Goal: Task Accomplishment & Management: Manage account settings

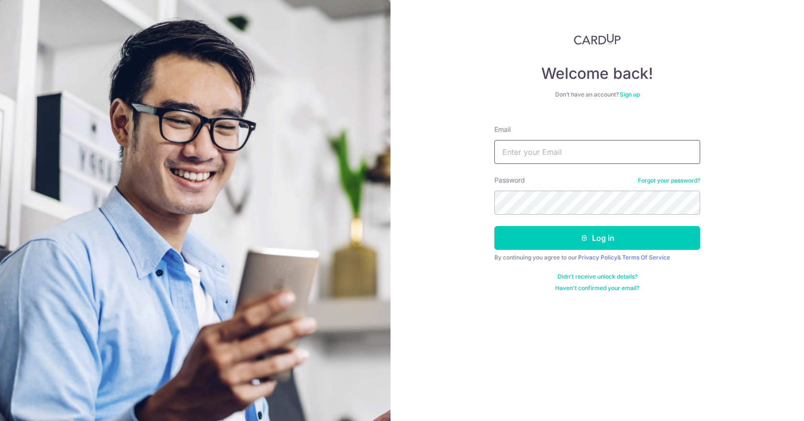
click at [519, 154] on input "Email" at bounding box center [597, 152] width 206 height 24
type input "sales@evermarch.com.sg"
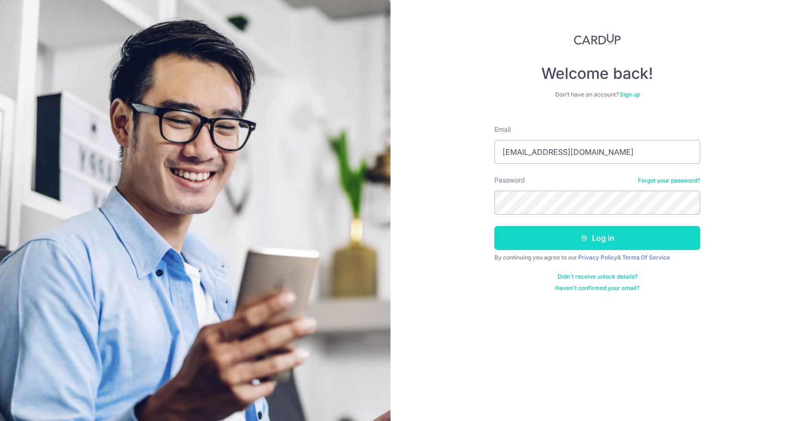
click at [506, 237] on button "Log in" at bounding box center [597, 238] width 206 height 24
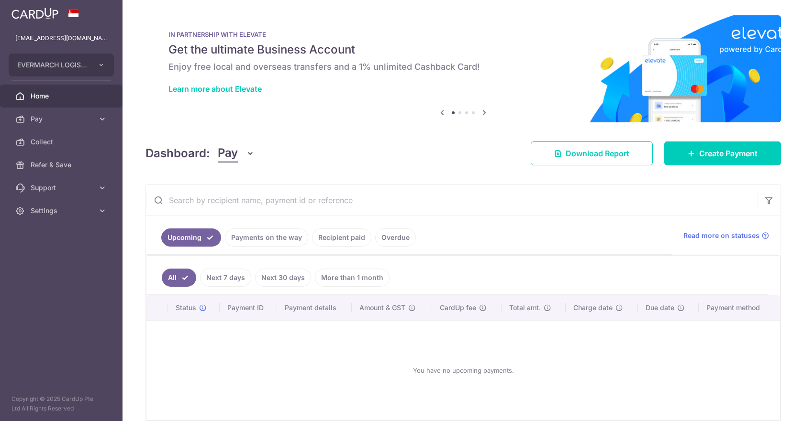
click at [247, 237] on link "Payments on the way" at bounding box center [266, 238] width 83 height 18
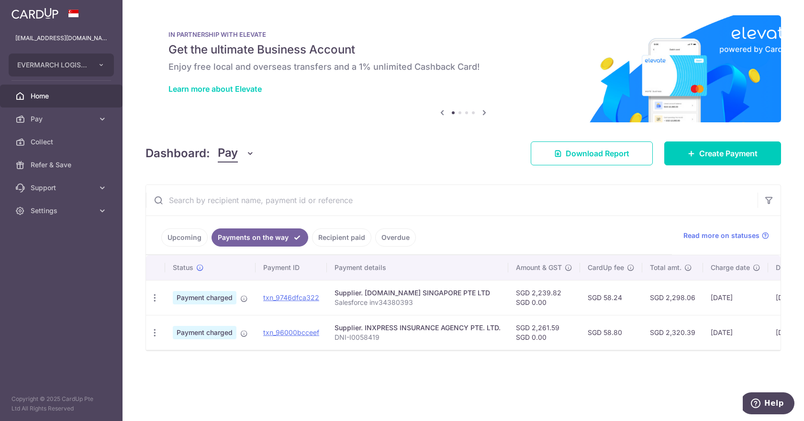
click at [324, 231] on link "Recipient paid" at bounding box center [341, 238] width 59 height 18
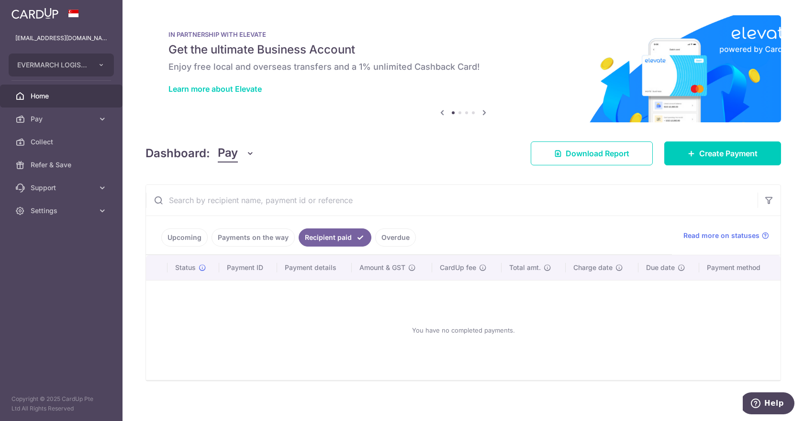
click at [261, 240] on link "Payments on the way" at bounding box center [252, 238] width 83 height 18
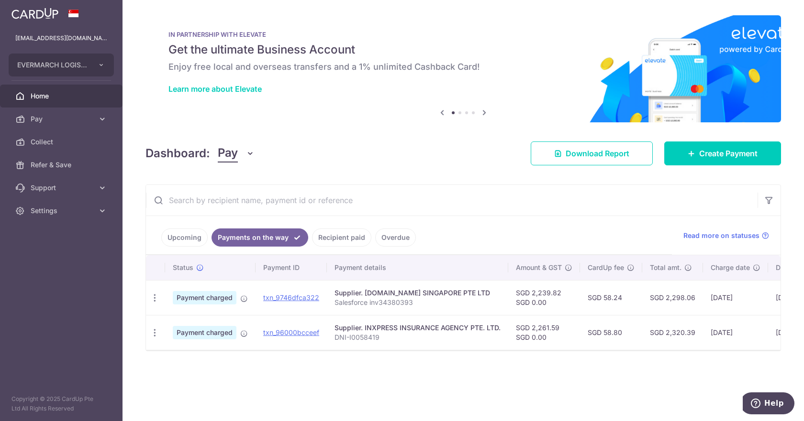
click at [455, 399] on div "× Pause Schedule Pause all future payments in this series Pause just this one p…" at bounding box center [462, 210] width 681 height 421
click at [96, 122] on link "Pay" at bounding box center [61, 119] width 122 height 23
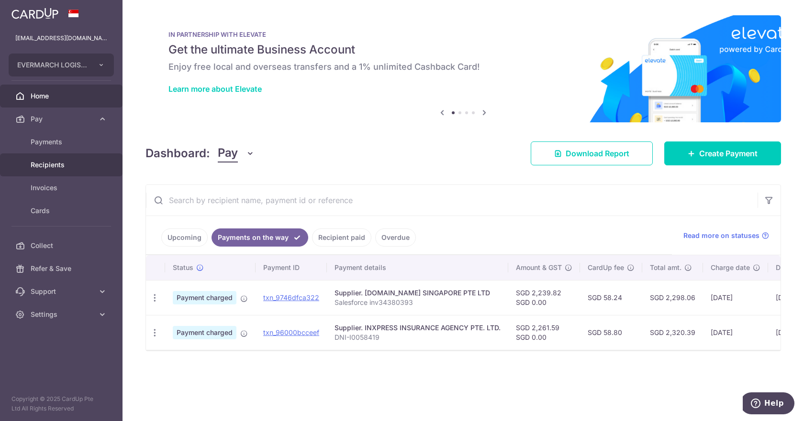
click at [51, 162] on span "Recipients" at bounding box center [62, 165] width 63 height 10
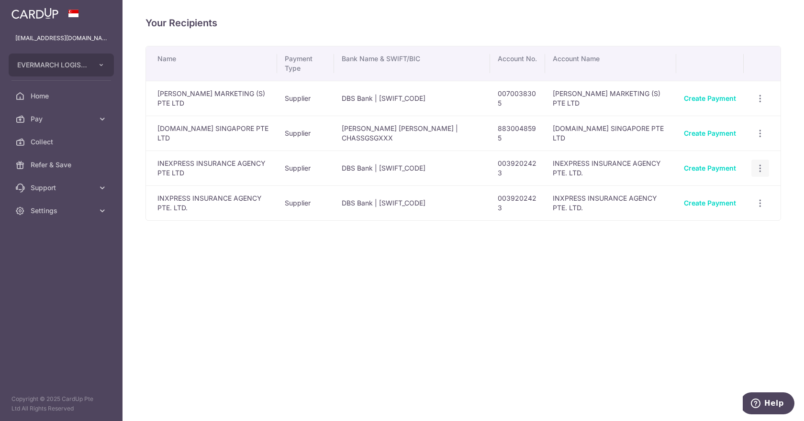
click at [759, 171] on icon "button" at bounding box center [760, 169] width 10 height 10
click at [713, 198] on span "View/Edit" at bounding box center [728, 194] width 65 height 11
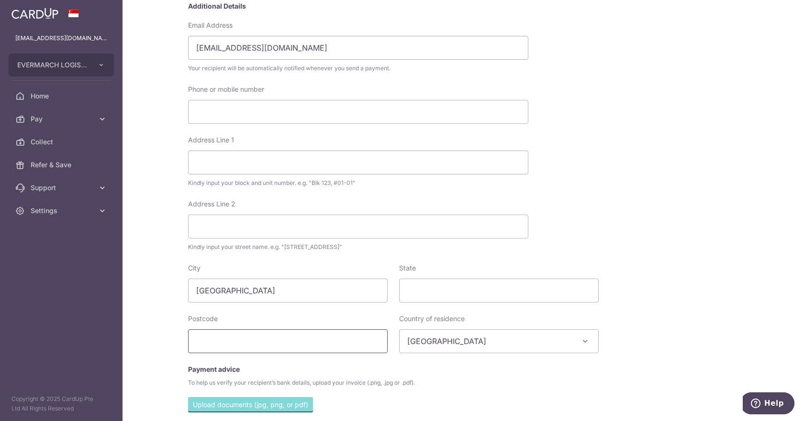
scroll to position [298, 0]
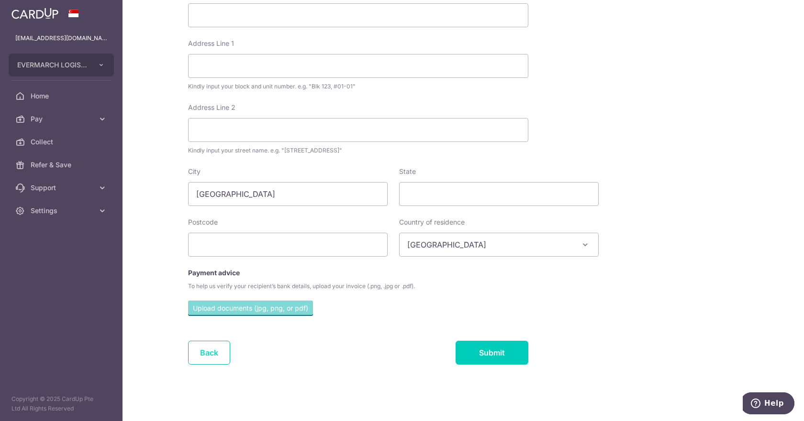
click at [202, 355] on link "Back" at bounding box center [209, 353] width 42 height 24
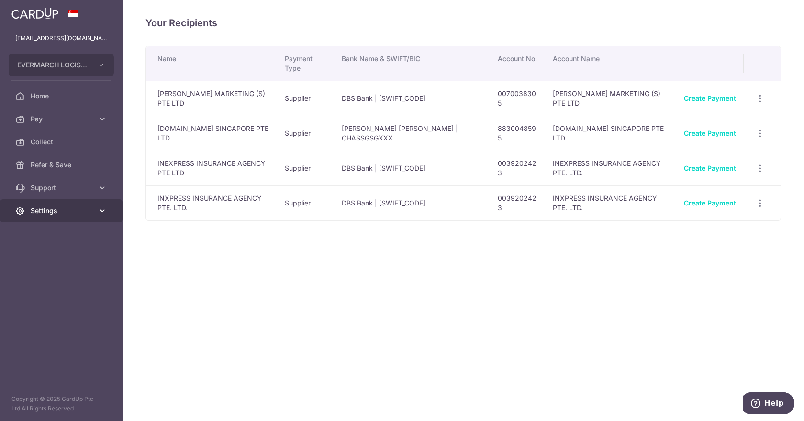
click at [60, 209] on span "Settings" at bounding box center [62, 211] width 63 height 10
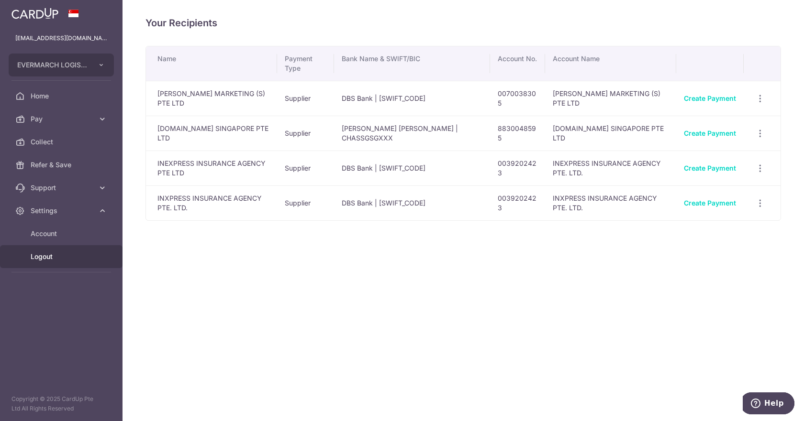
click at [46, 257] on span "Logout" at bounding box center [62, 257] width 63 height 10
